Goal: Task Accomplishment & Management: Use online tool/utility

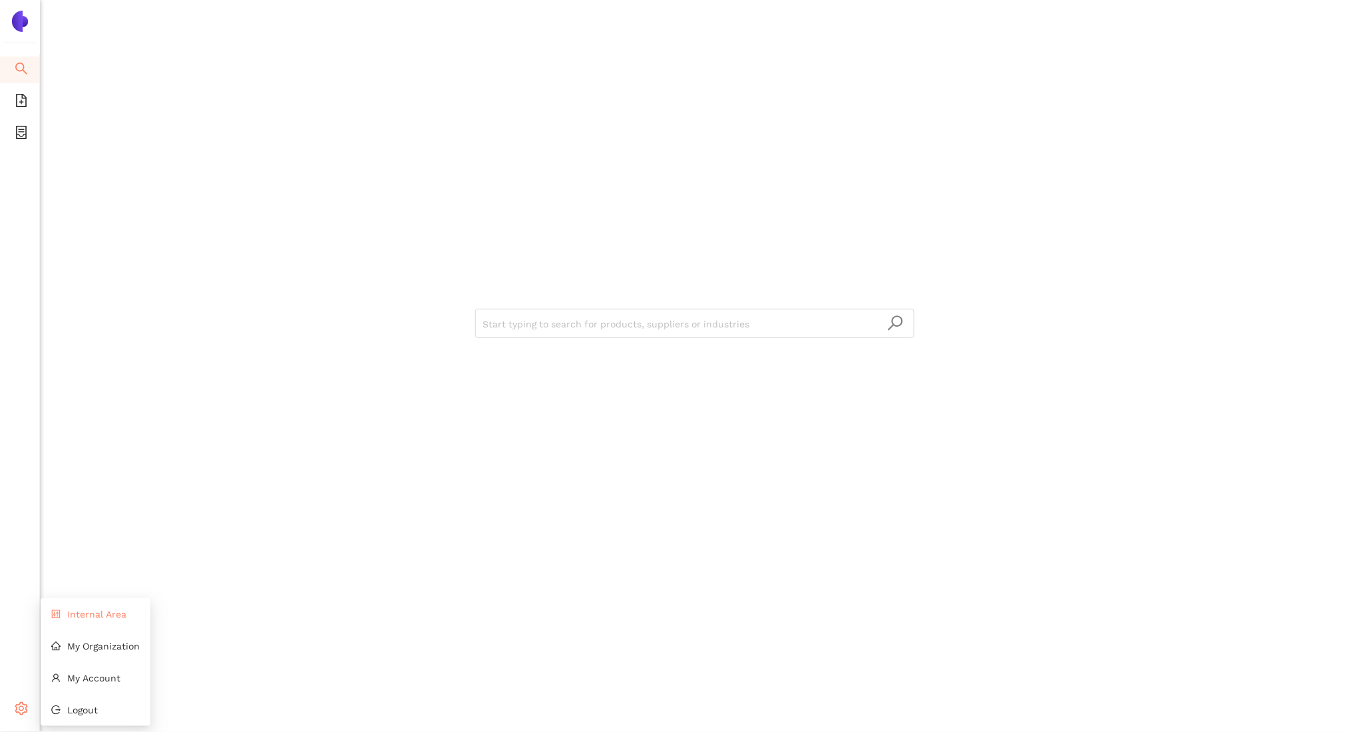
click at [88, 610] on span "Internal Area" at bounding box center [96, 614] width 59 height 11
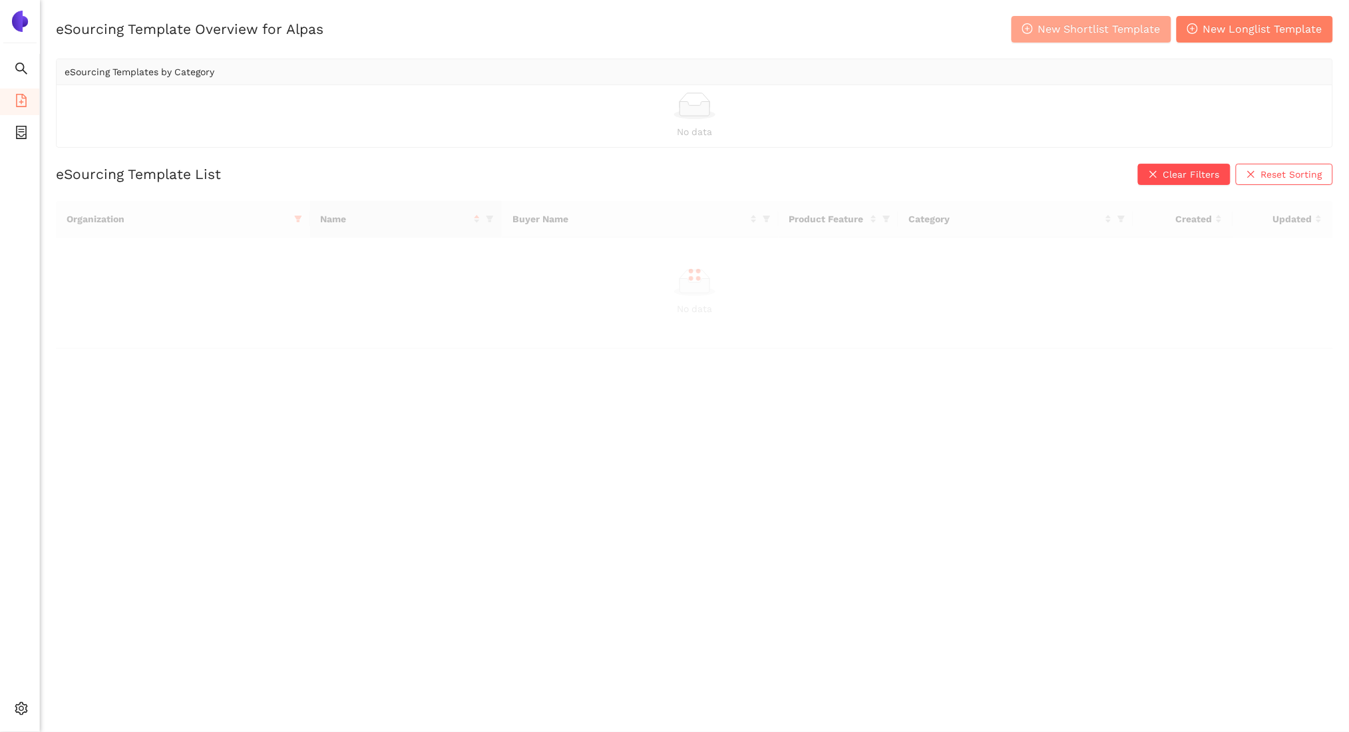
click at [1071, 30] on span "New Shortlist Template" at bounding box center [1099, 29] width 122 height 17
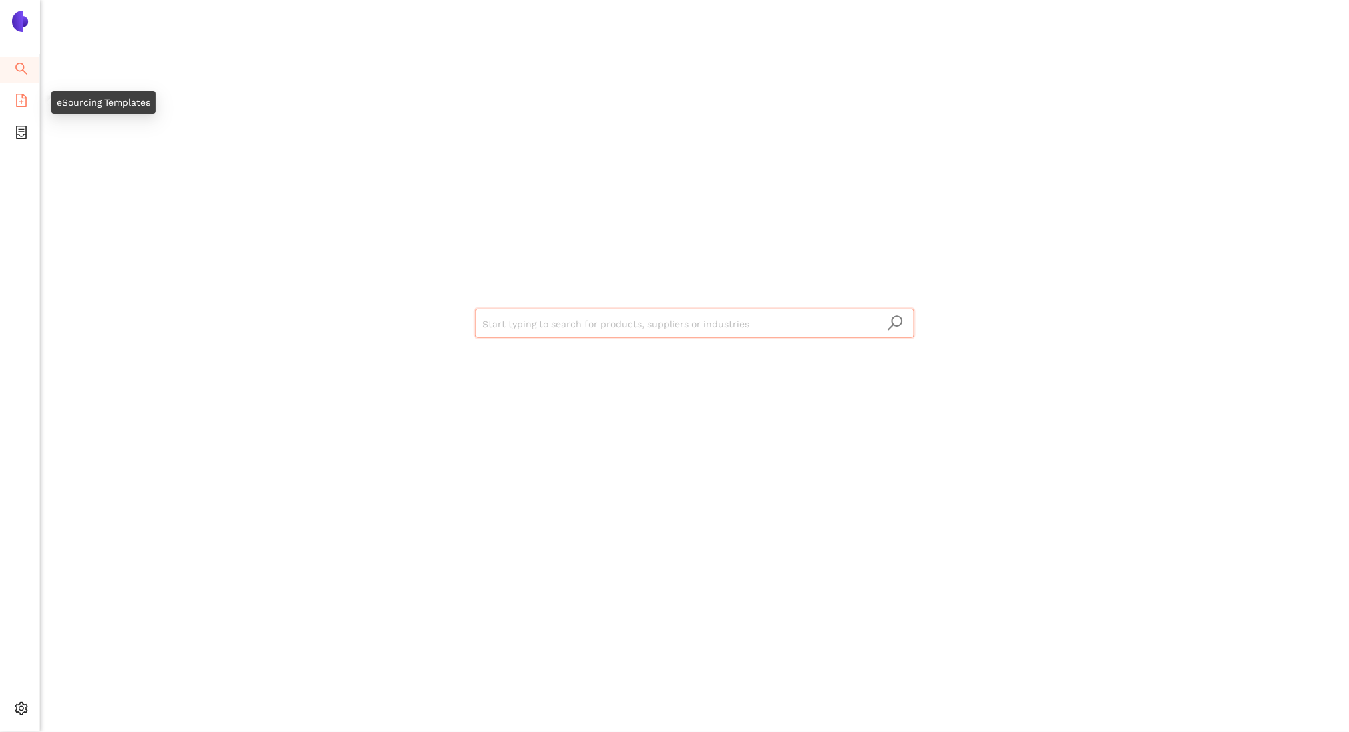
click at [17, 90] on span "file-add" at bounding box center [21, 102] width 13 height 27
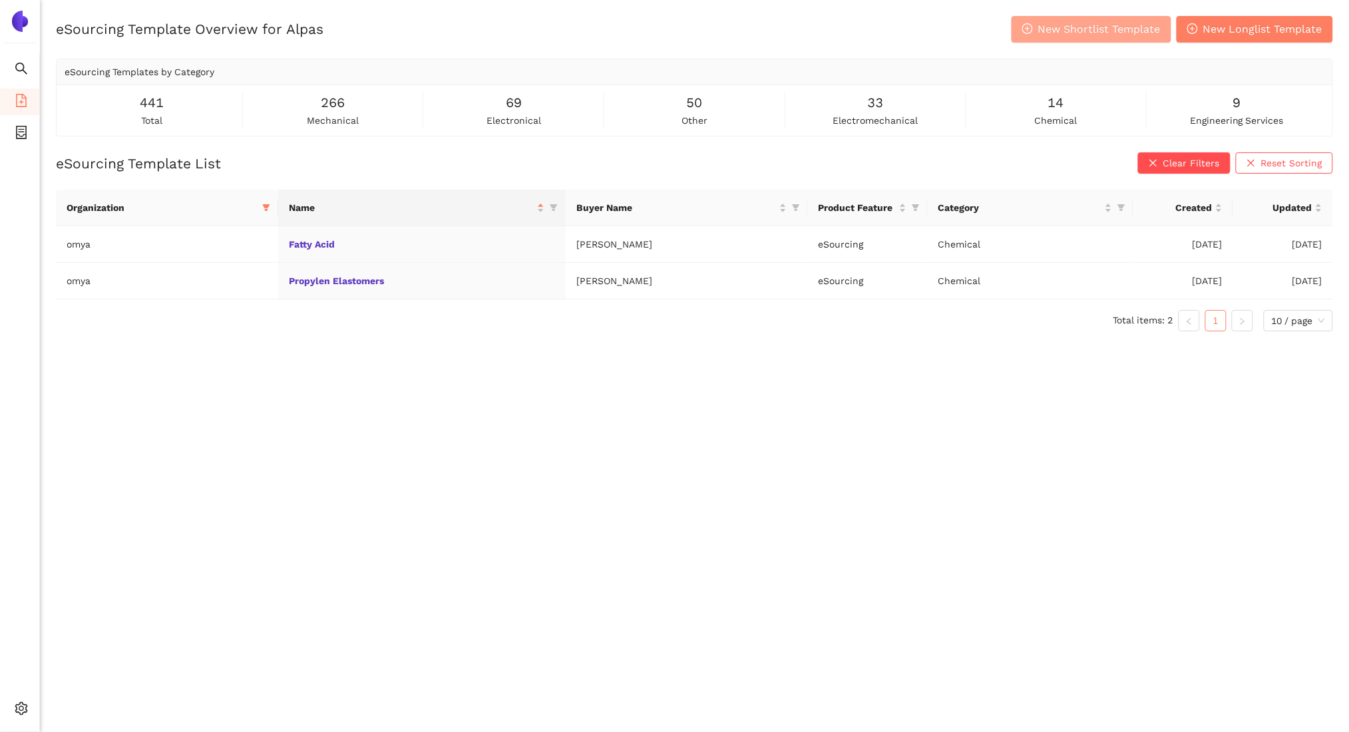
click at [1076, 37] on button "New Shortlist Template" at bounding box center [1092, 29] width 160 height 27
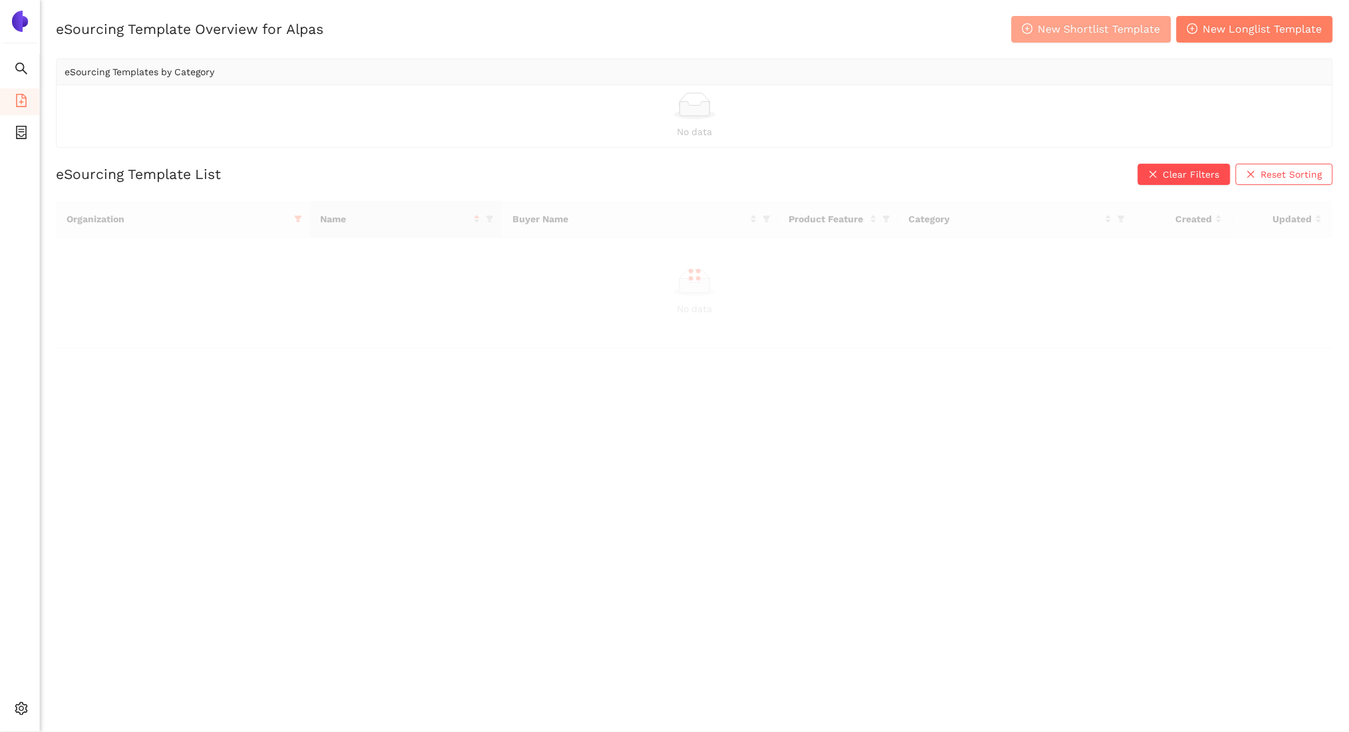
click at [1106, 27] on span "New Shortlist Template" at bounding box center [1099, 29] width 122 height 17
